Goal: Information Seeking & Learning: Find specific page/section

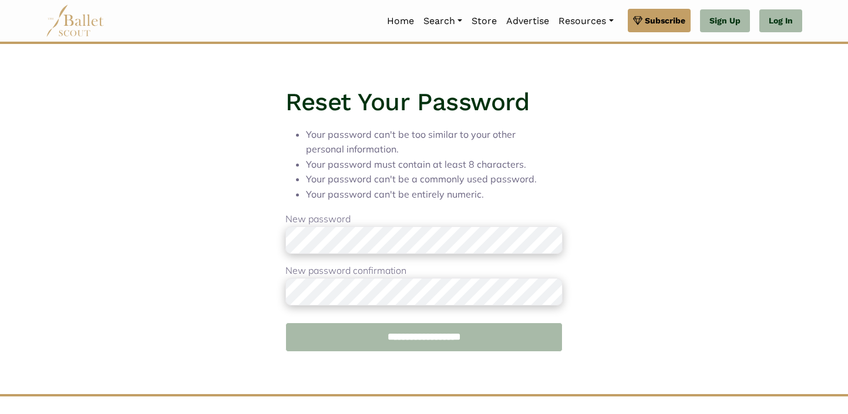
click at [306, 343] on input "**********" at bounding box center [423, 337] width 276 height 29
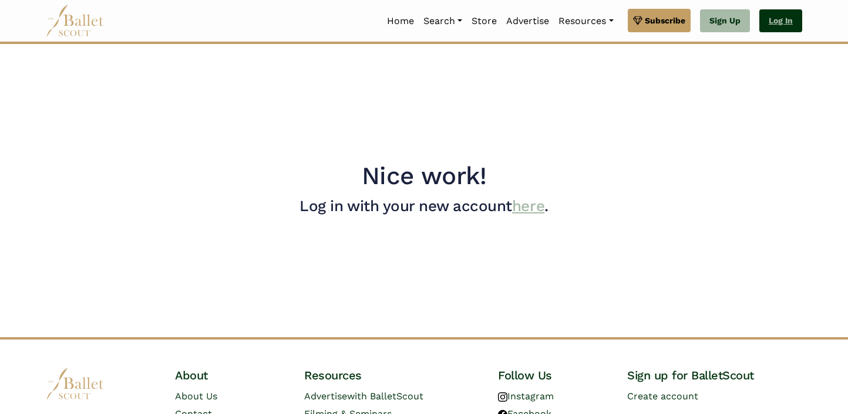
click at [780, 25] on link "Log In" at bounding box center [780, 20] width 43 height 23
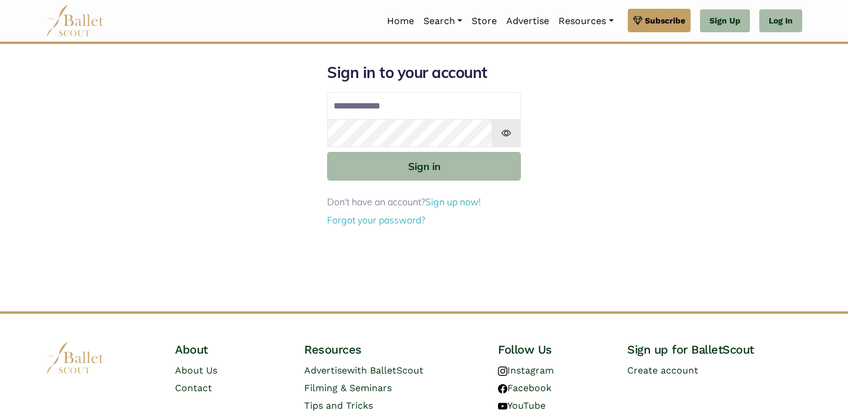
type input "**********"
click at [511, 133] on img at bounding box center [505, 133] width 29 height 28
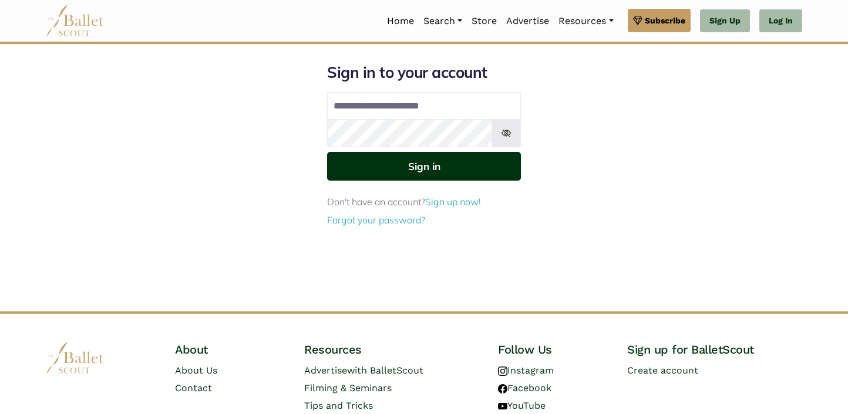
click at [443, 166] on button "Sign in" at bounding box center [424, 166] width 194 height 29
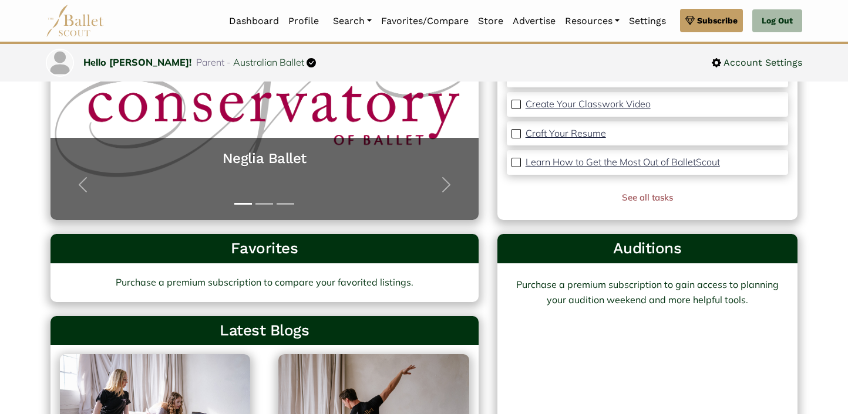
scroll to position [253, 0]
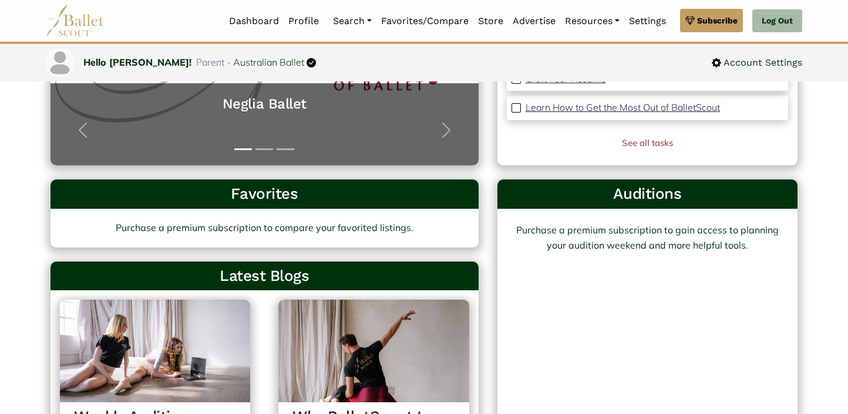
click at [660, 195] on h3 "Auditions" at bounding box center [647, 194] width 281 height 20
click at [612, 224] on div "Purchase a premium subscription to gain access to planning your audition weeken…" at bounding box center [647, 238] width 272 height 30
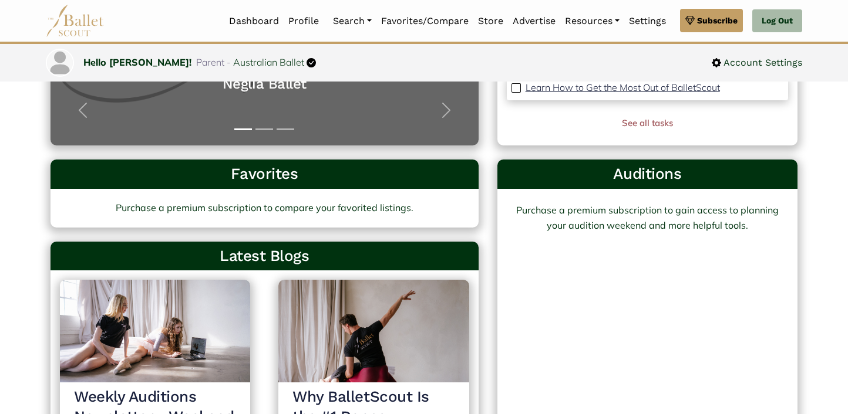
scroll to position [0, 0]
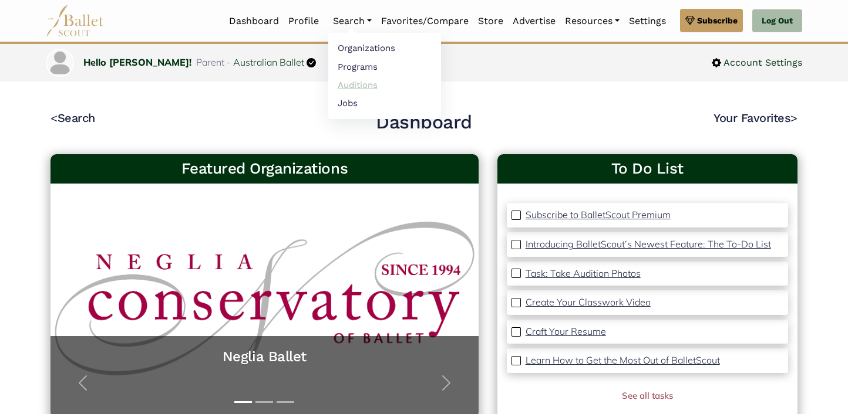
click at [343, 86] on link "Auditions" at bounding box center [384, 85] width 113 height 18
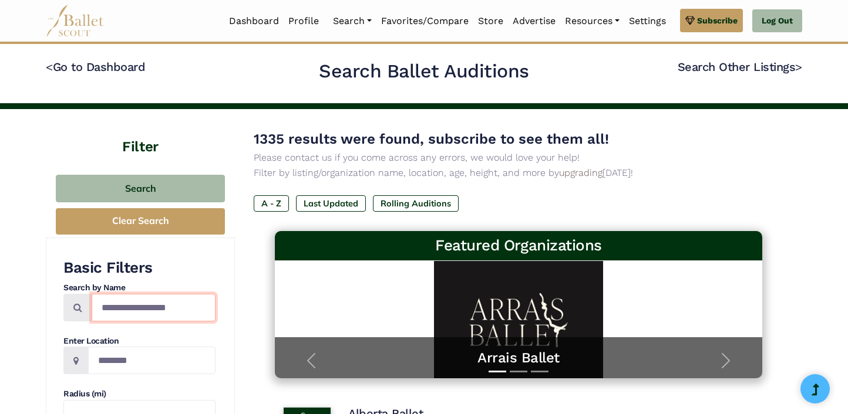
click at [149, 315] on input "Search by names..." at bounding box center [154, 308] width 124 height 28
type input "**********"
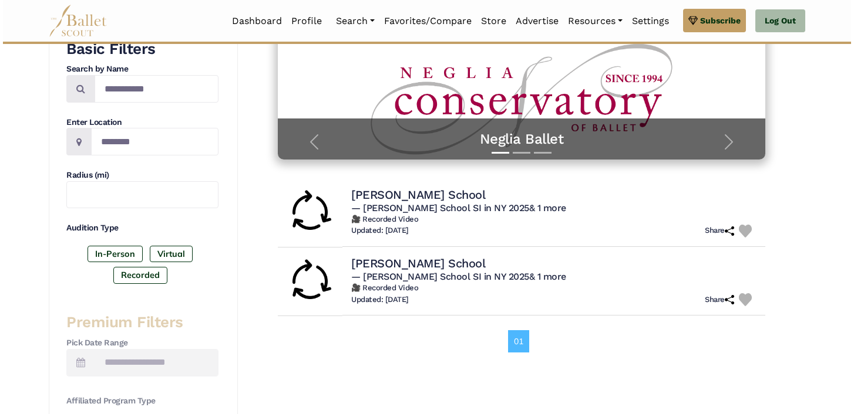
scroll to position [221, 0]
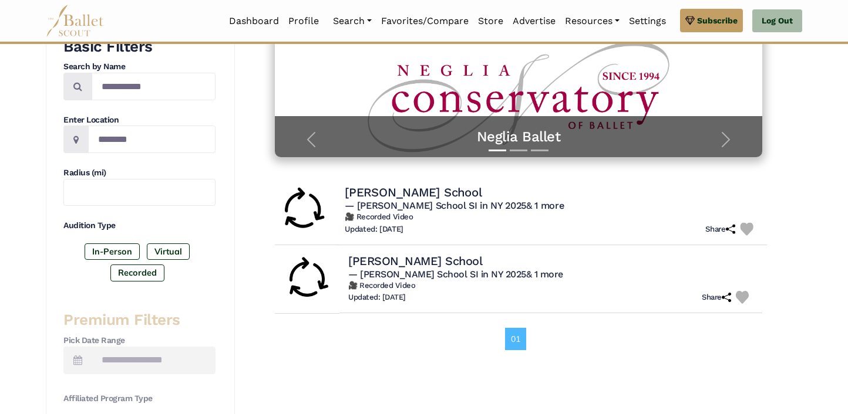
click at [381, 197] on h4 "[PERSON_NAME] School" at bounding box center [413, 192] width 137 height 16
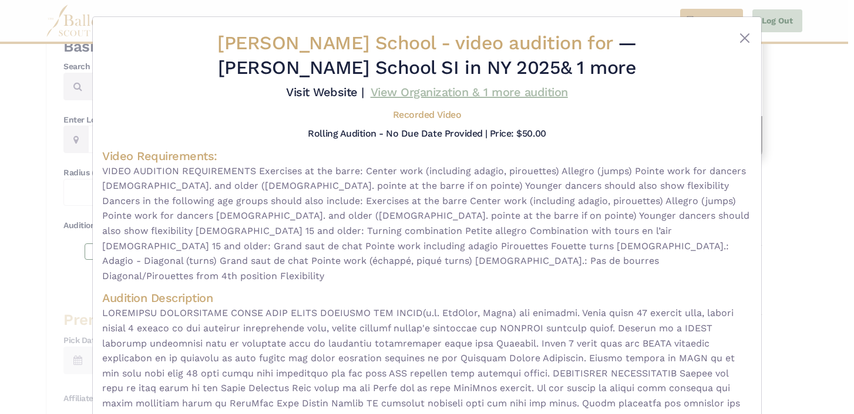
click at [518, 90] on link "View Organization & 1 more audition" at bounding box center [468, 92] width 197 height 14
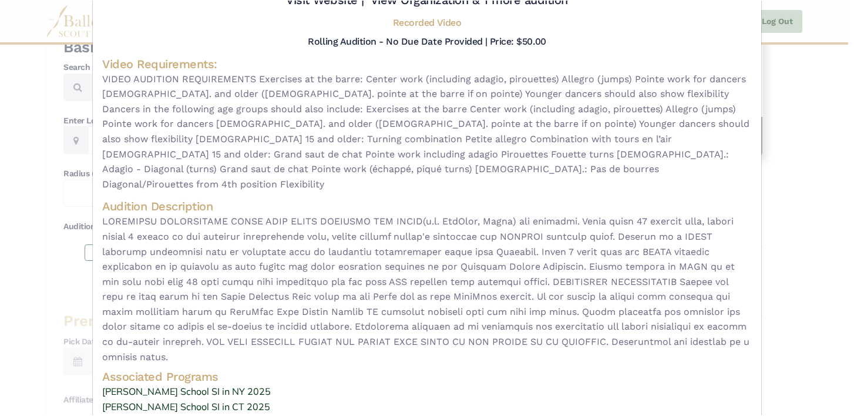
scroll to position [91, 0]
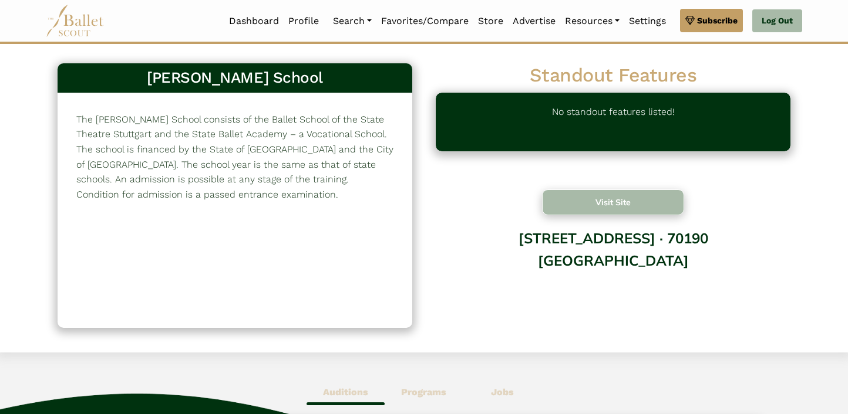
click at [619, 199] on button "Visit Site" at bounding box center [613, 203] width 142 height 26
